Goal: Task Accomplishment & Management: Manage account settings

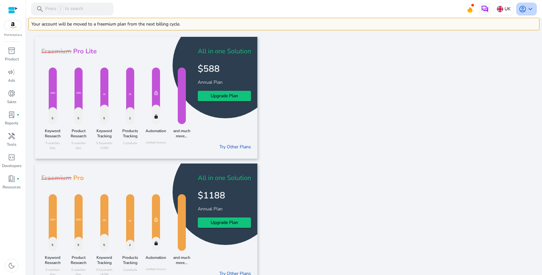
click at [522, 8] on span "account_circle" at bounding box center [523, 9] width 8 height 8
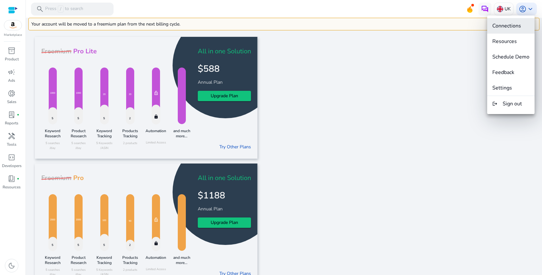
click at [521, 30] on button "Connections" at bounding box center [510, 25] width 47 height 15
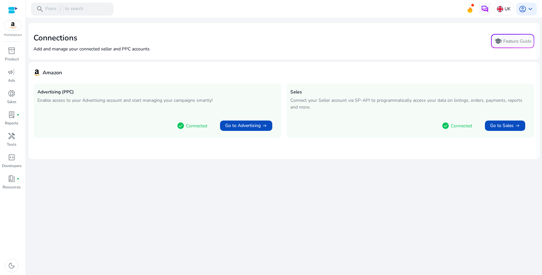
click at [351, 102] on p "Connect your Seller account via SP-API to programmatically access your data on …" at bounding box center [410, 104] width 240 height 14
